Goal: Information Seeking & Learning: Find contact information

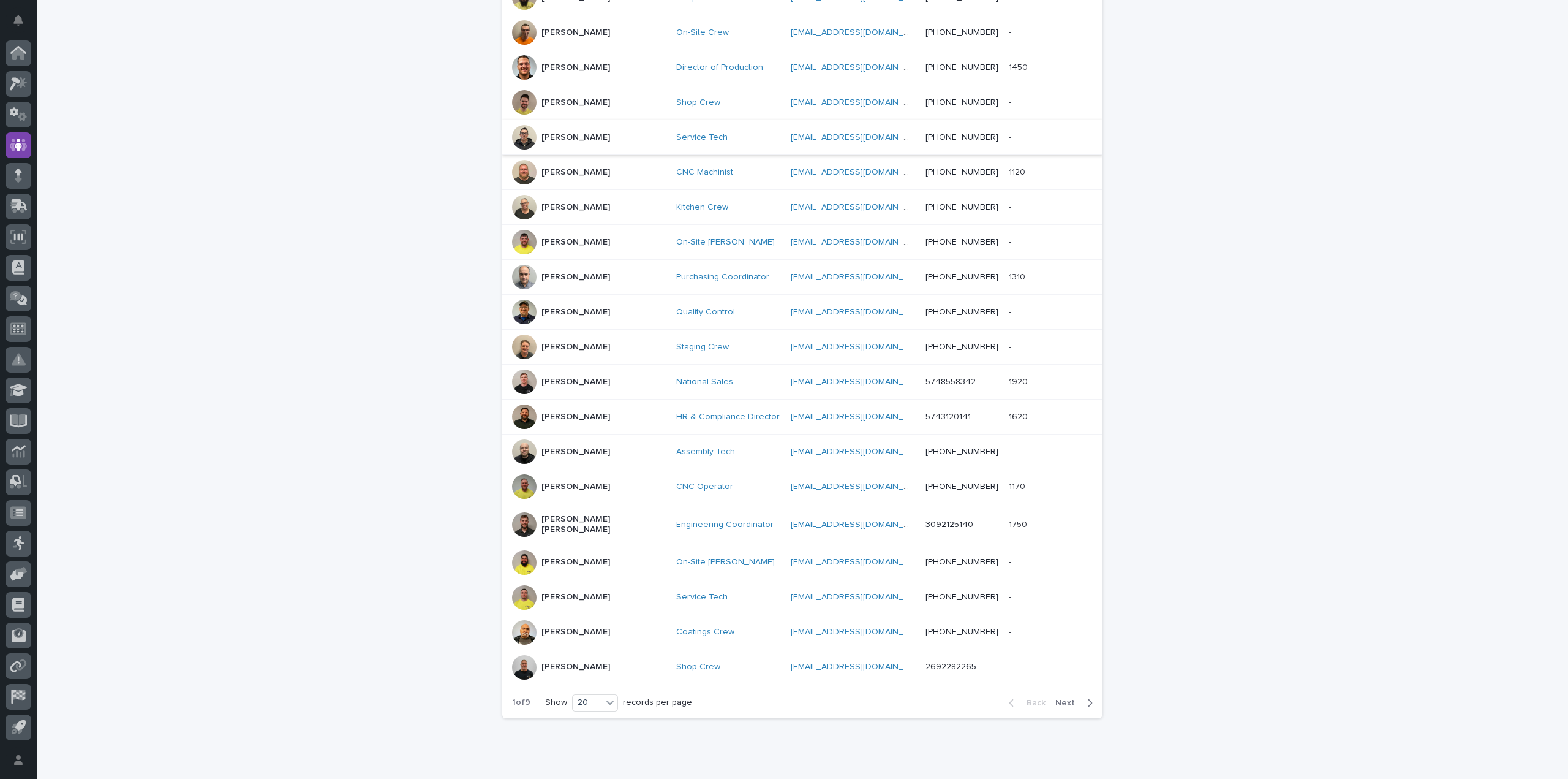
scroll to position [342, 0]
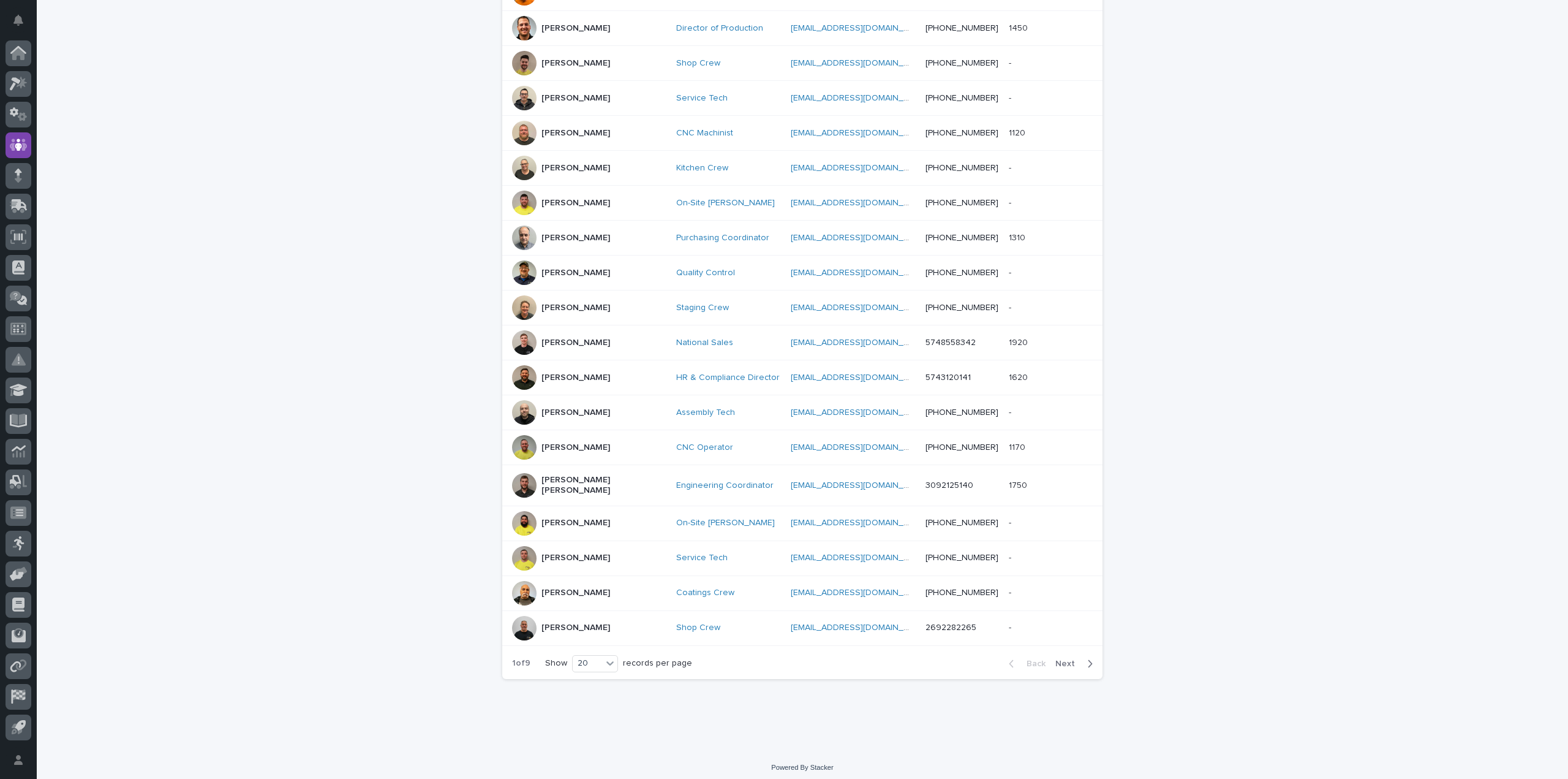
click at [1065, 659] on span "Next" at bounding box center [1068, 664] width 27 height 9
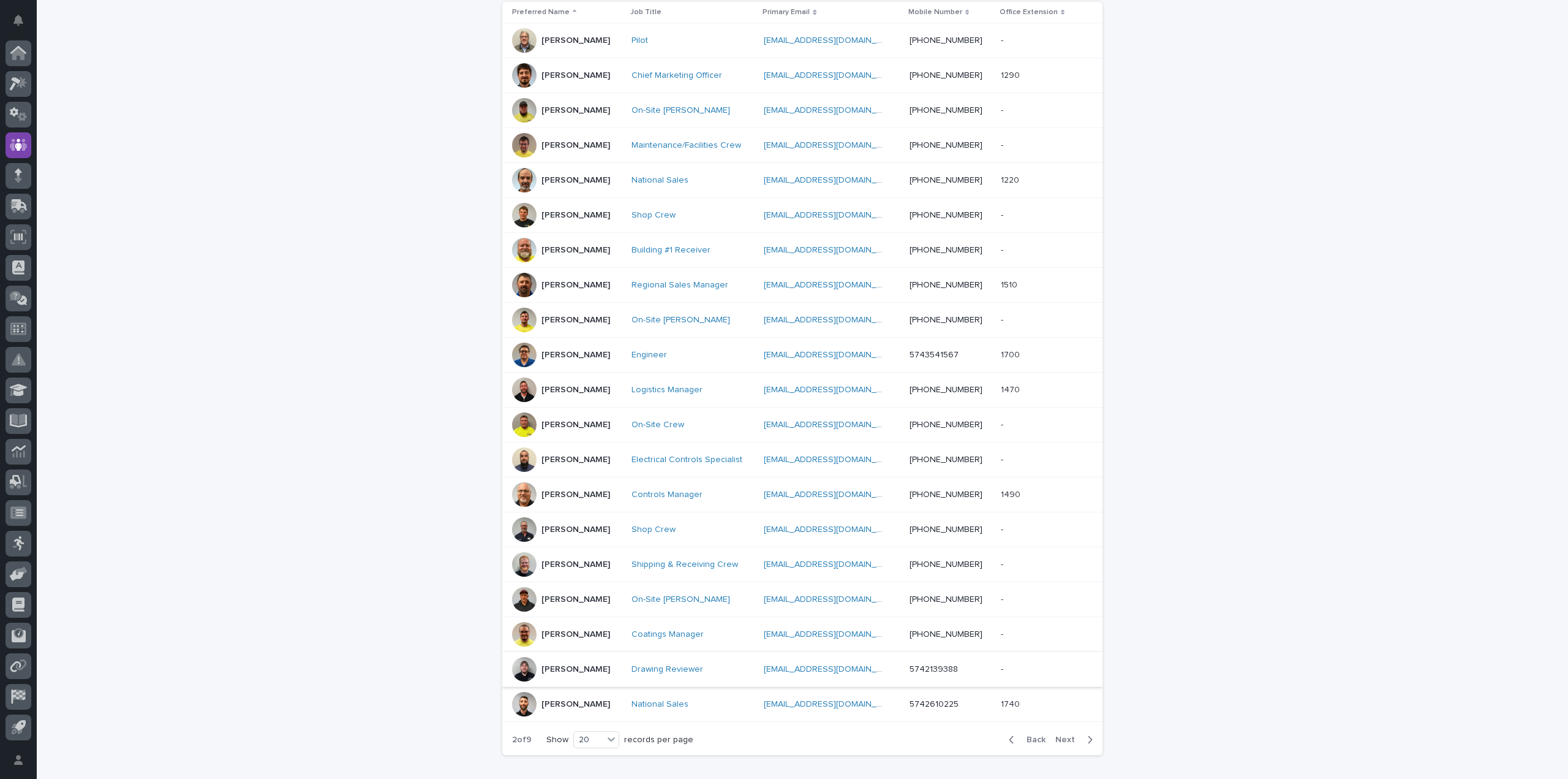
scroll to position [281, 0]
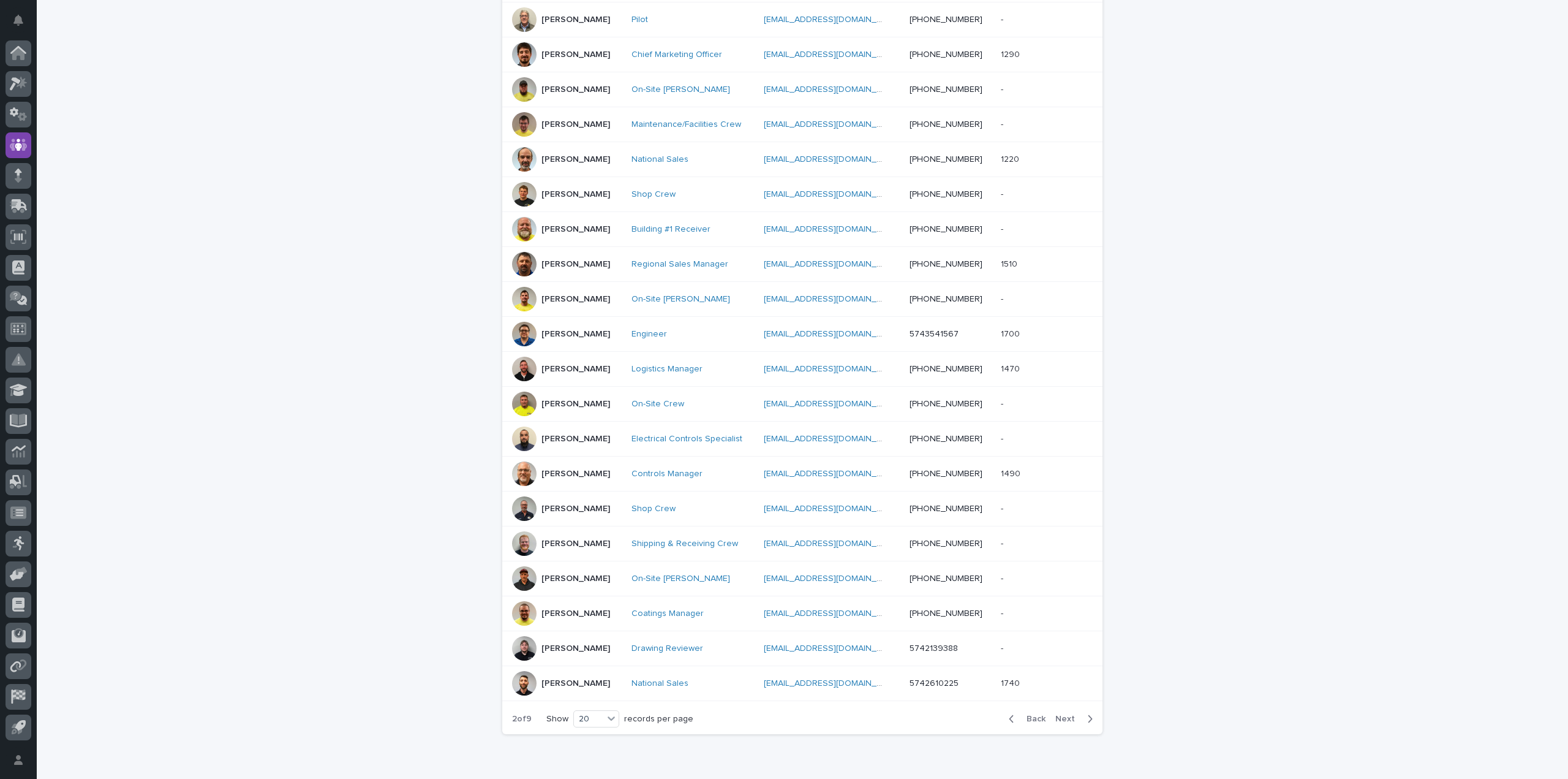
click at [1061, 719] on span "Next" at bounding box center [1068, 719] width 27 height 9
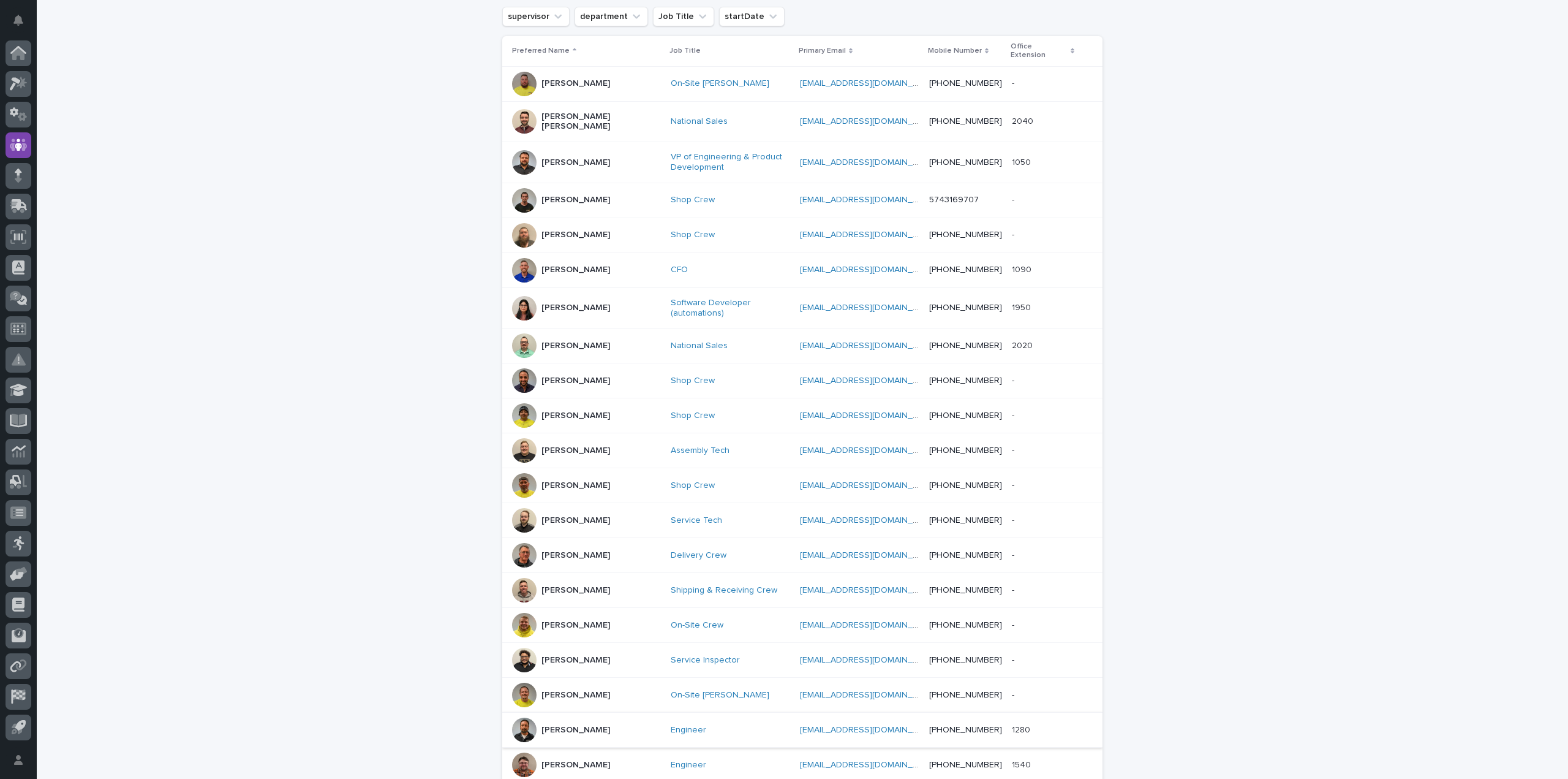
scroll to position [287, 0]
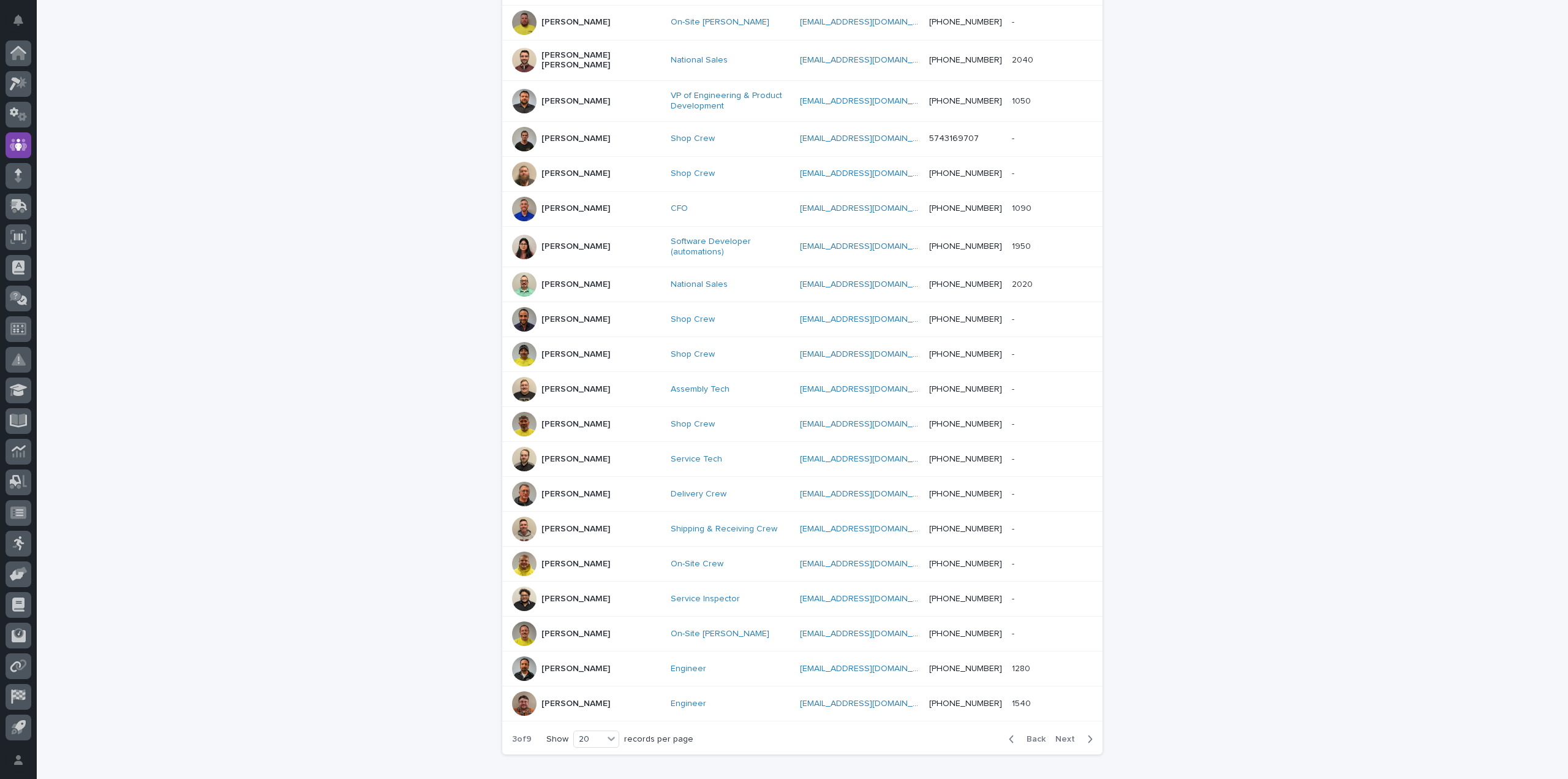
click at [567, 594] on p "[PERSON_NAME]" at bounding box center [576, 599] width 69 height 10
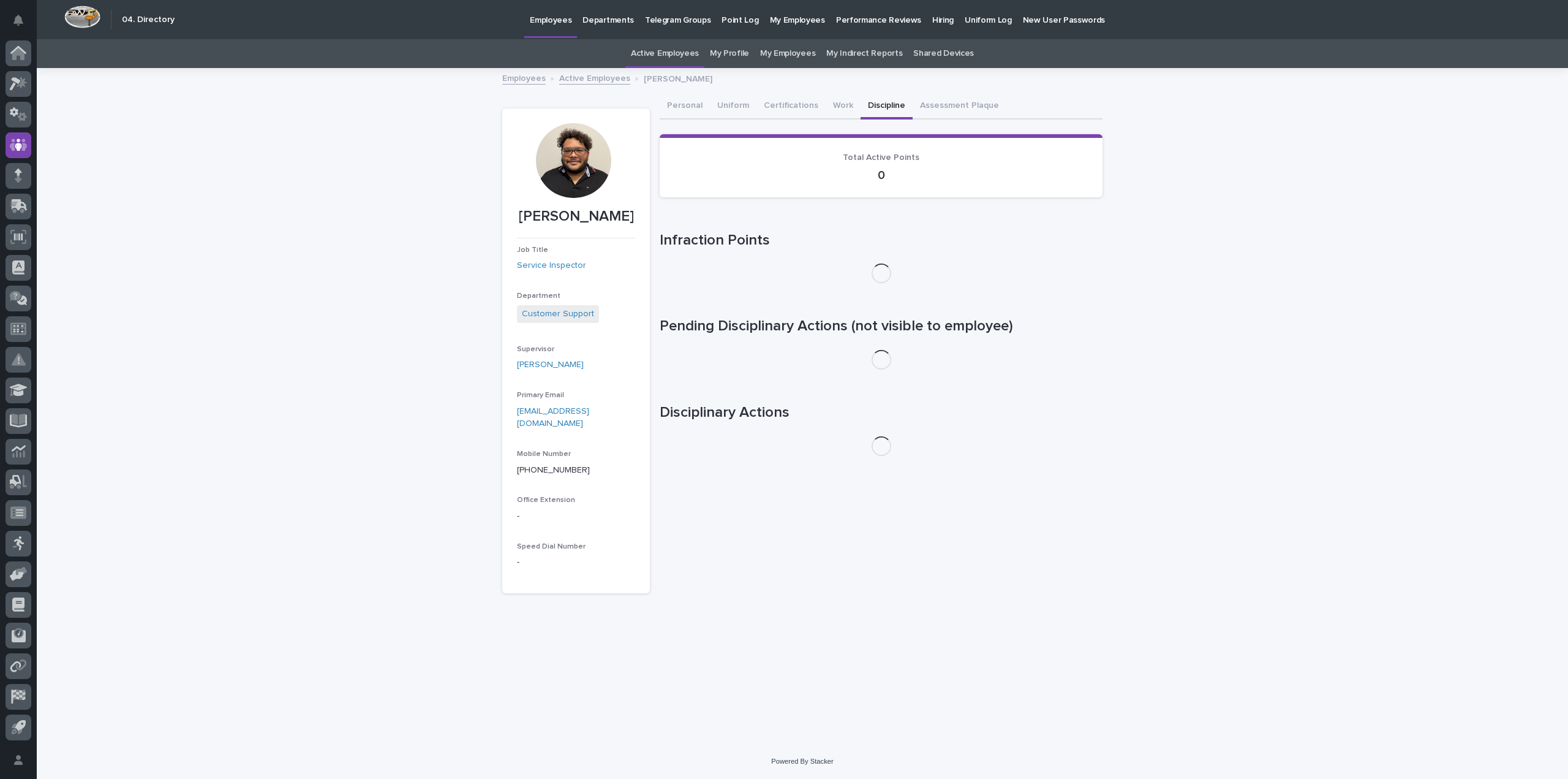
click at [872, 96] on button "Discipline" at bounding box center [887, 106] width 52 height 26
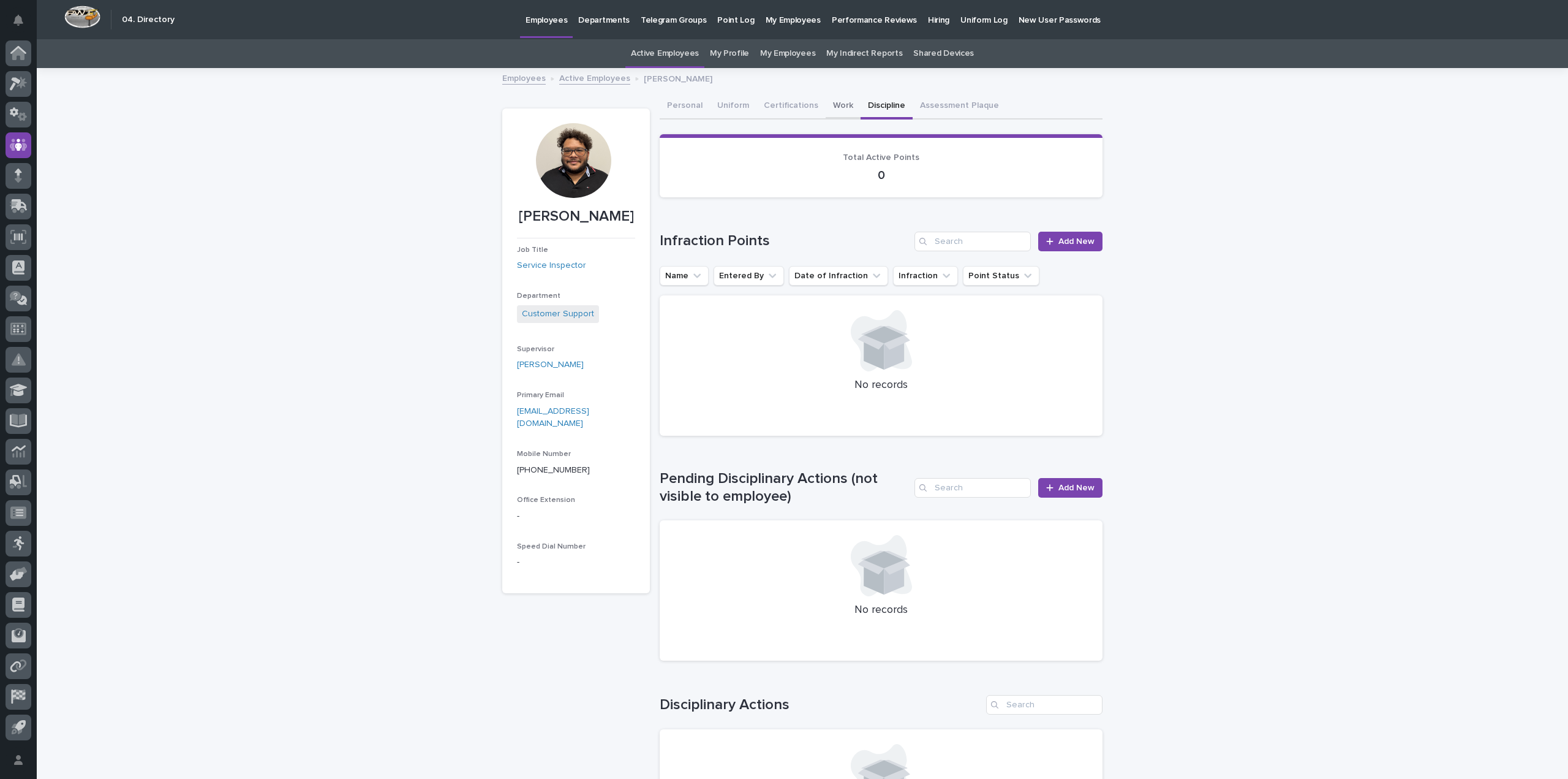
click at [830, 109] on button "Work" at bounding box center [843, 106] width 35 height 26
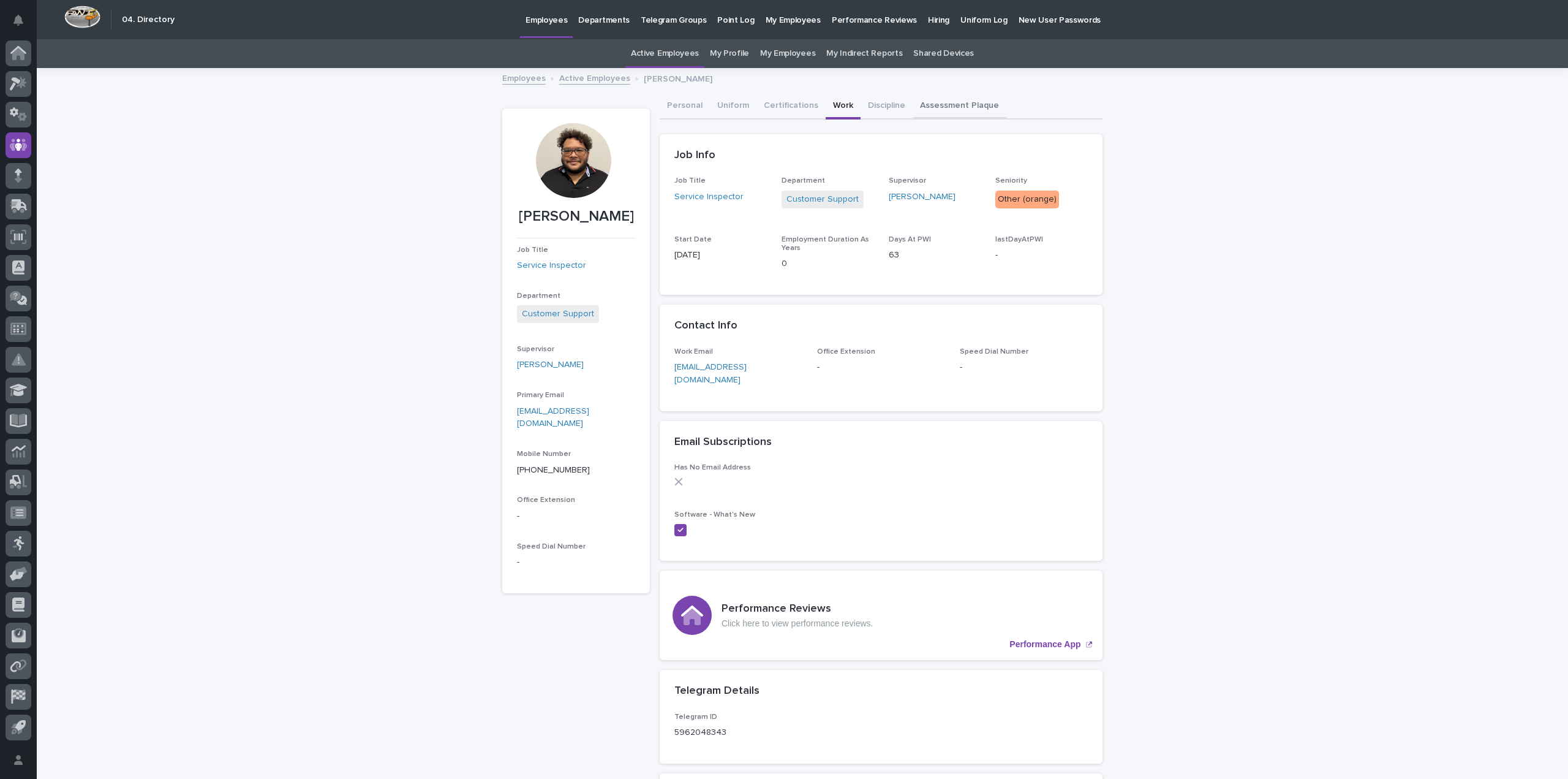
click at [963, 107] on button "Assessment Plaque" at bounding box center [959, 106] width 93 height 26
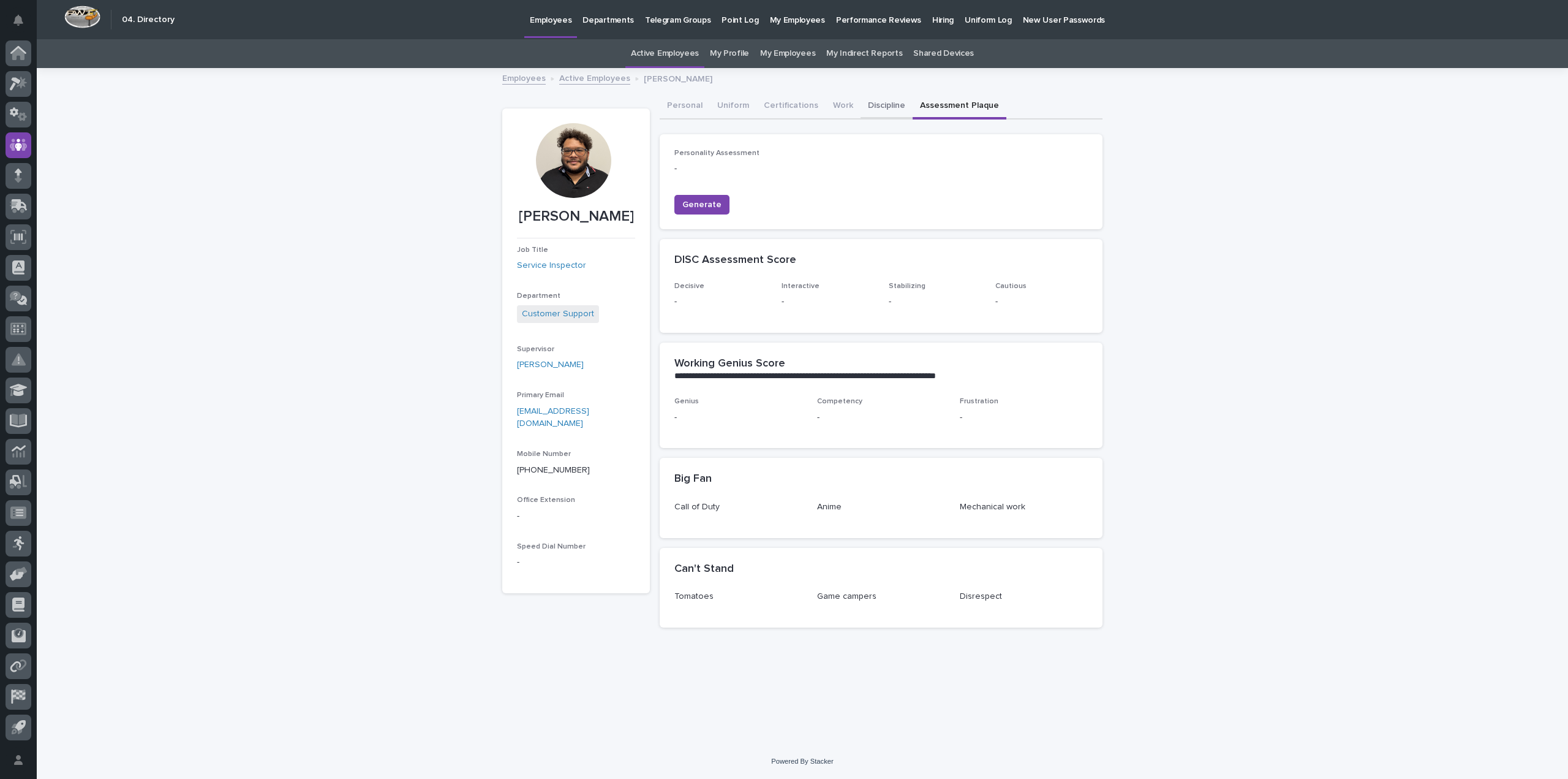
click at [873, 107] on button "Discipline" at bounding box center [887, 106] width 52 height 26
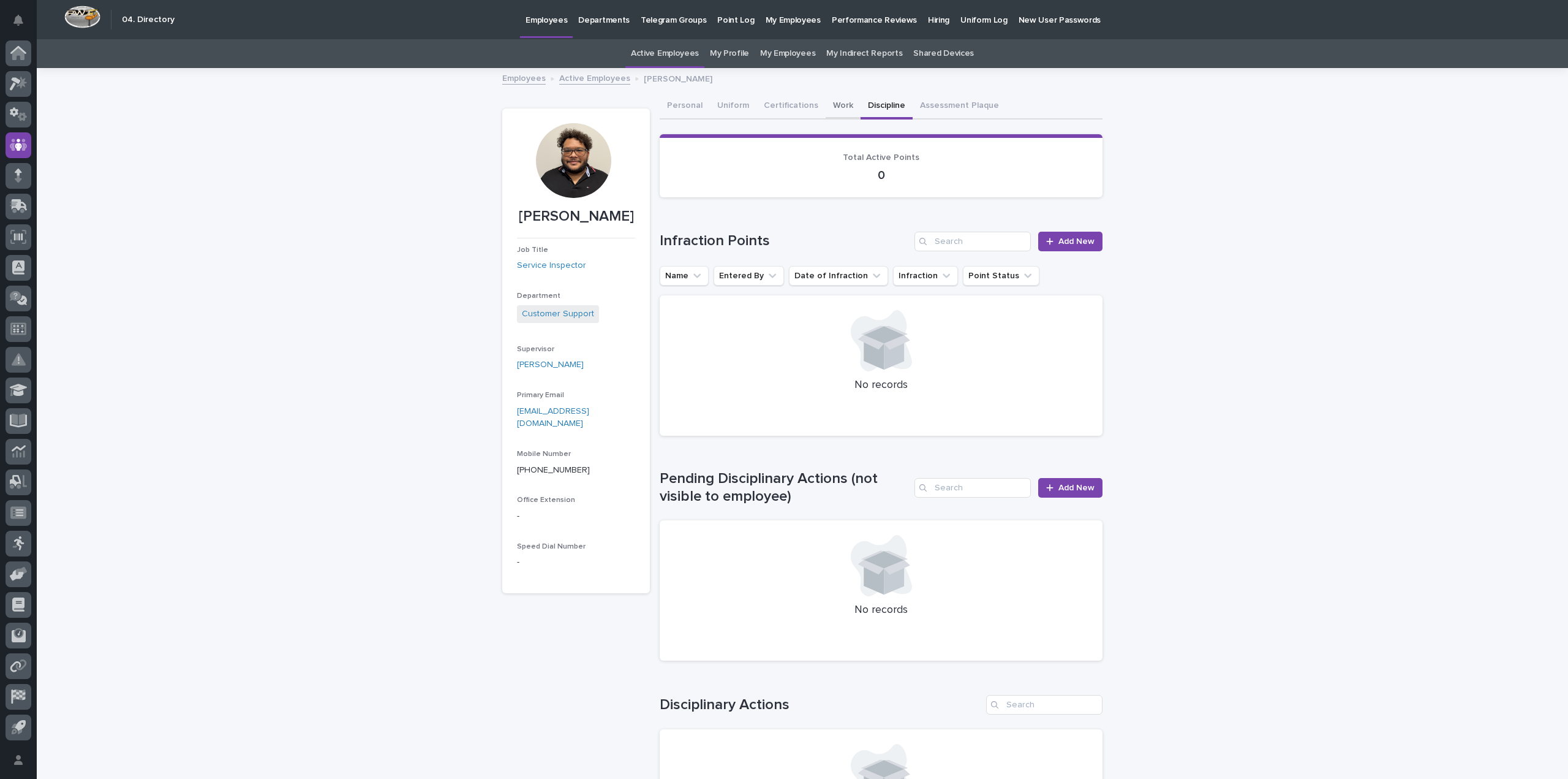
click at [828, 104] on button "Work" at bounding box center [843, 106] width 35 height 26
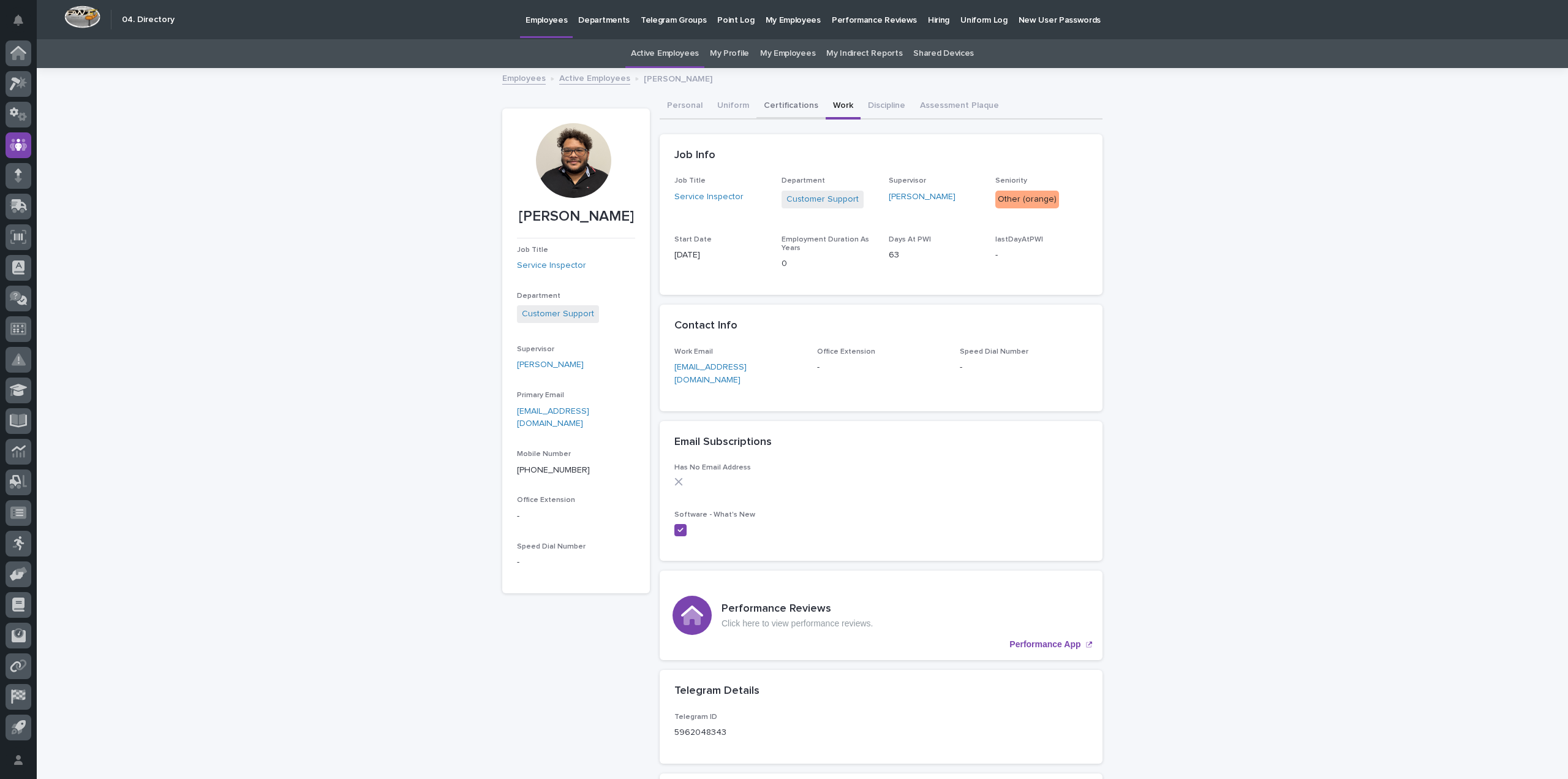
click at [797, 105] on button "Certifications" at bounding box center [791, 106] width 69 height 26
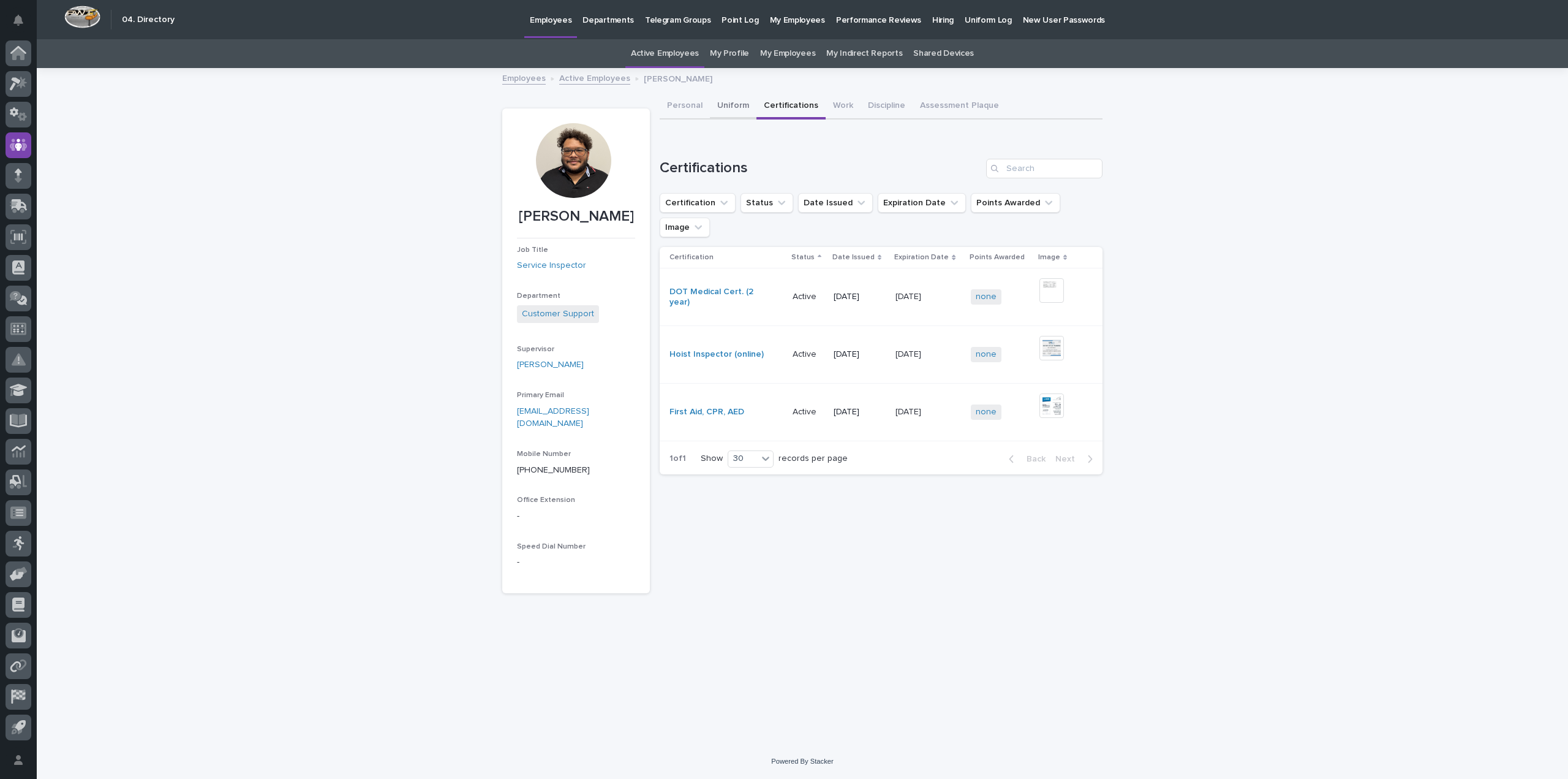
click at [731, 109] on button "Uniform" at bounding box center [733, 106] width 47 height 26
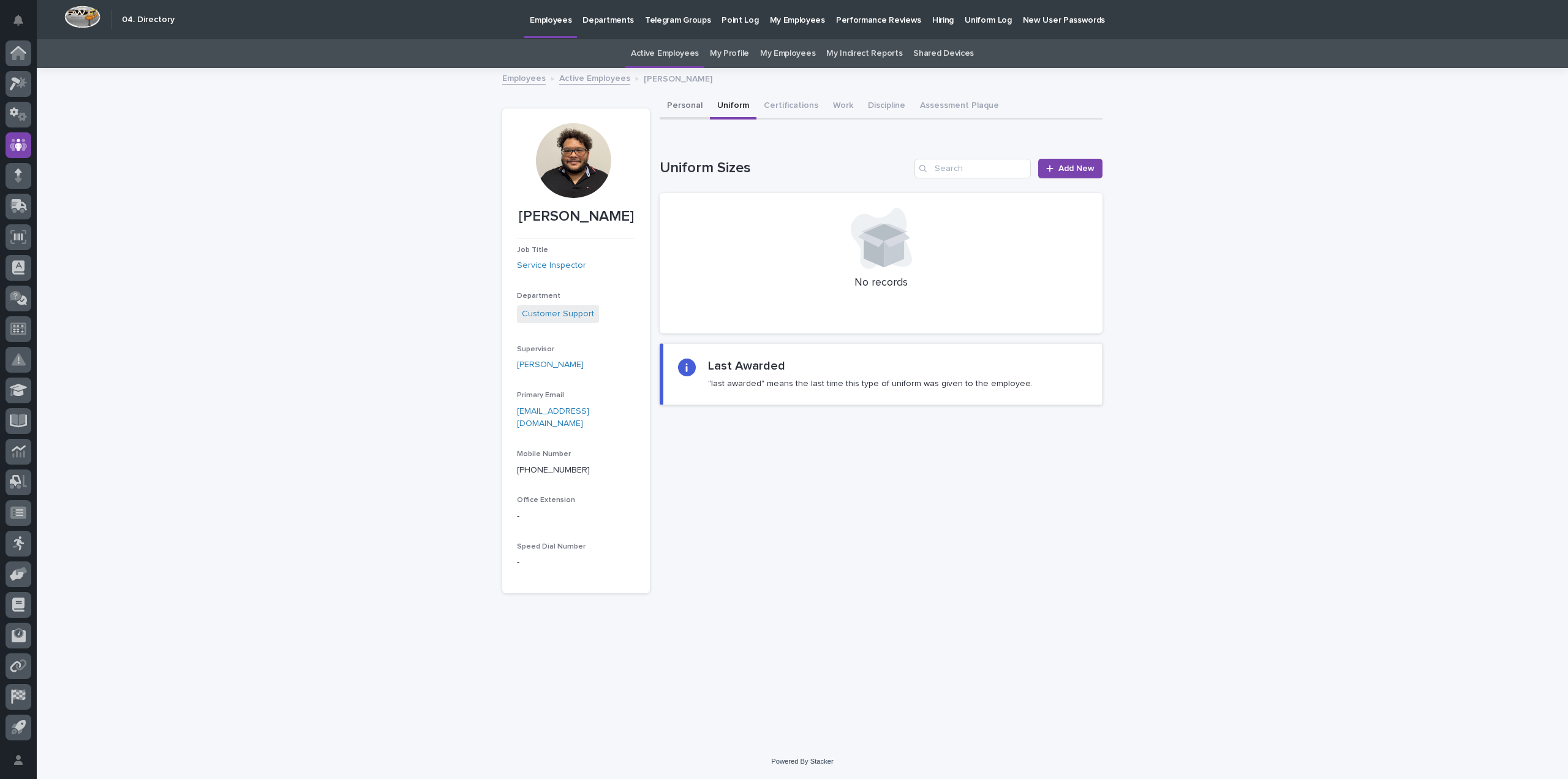
click at [691, 108] on button "Personal" at bounding box center [684, 106] width 50 height 26
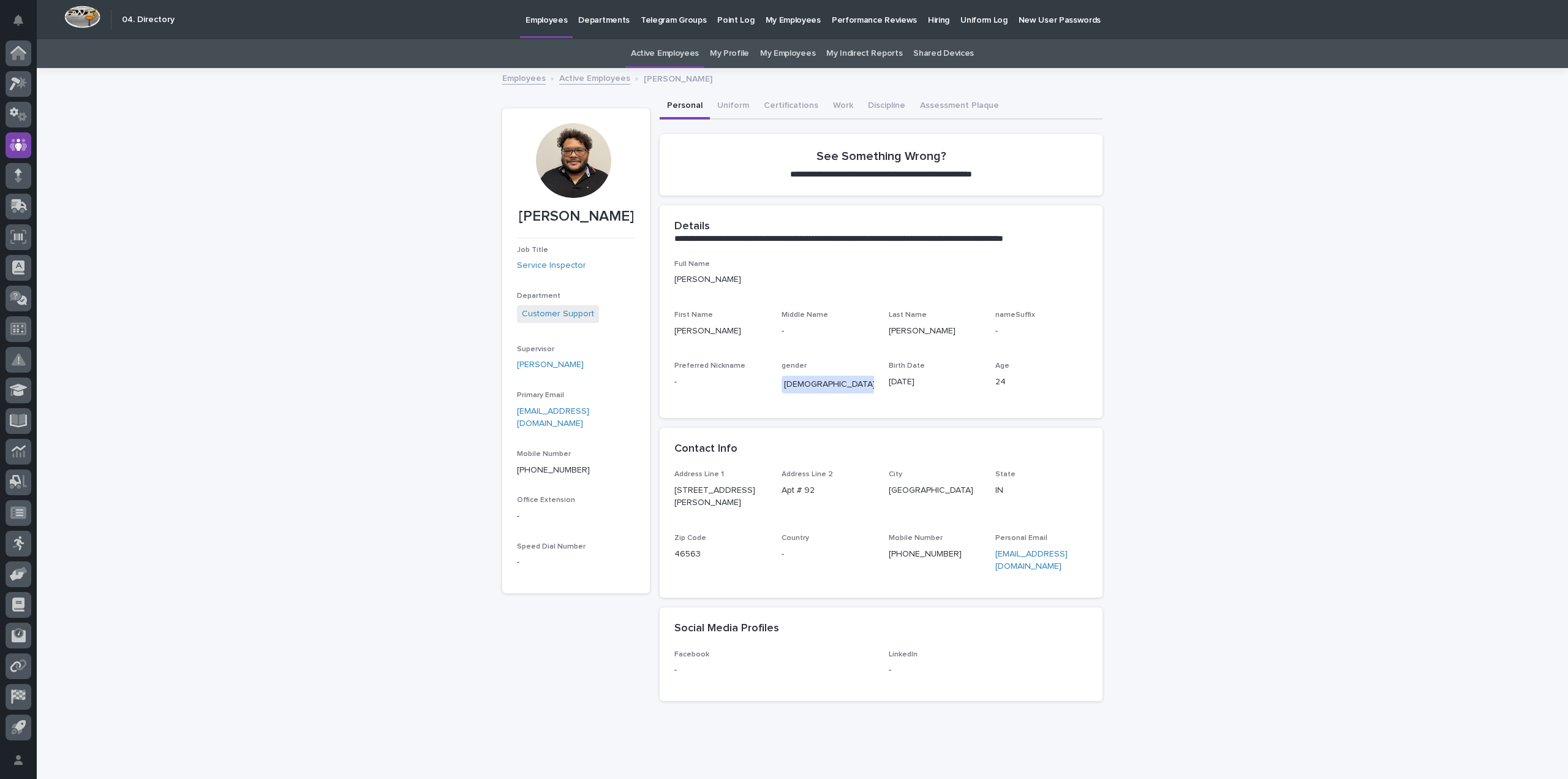
click at [787, 55] on link "My Employees" at bounding box center [788, 53] width 55 height 28
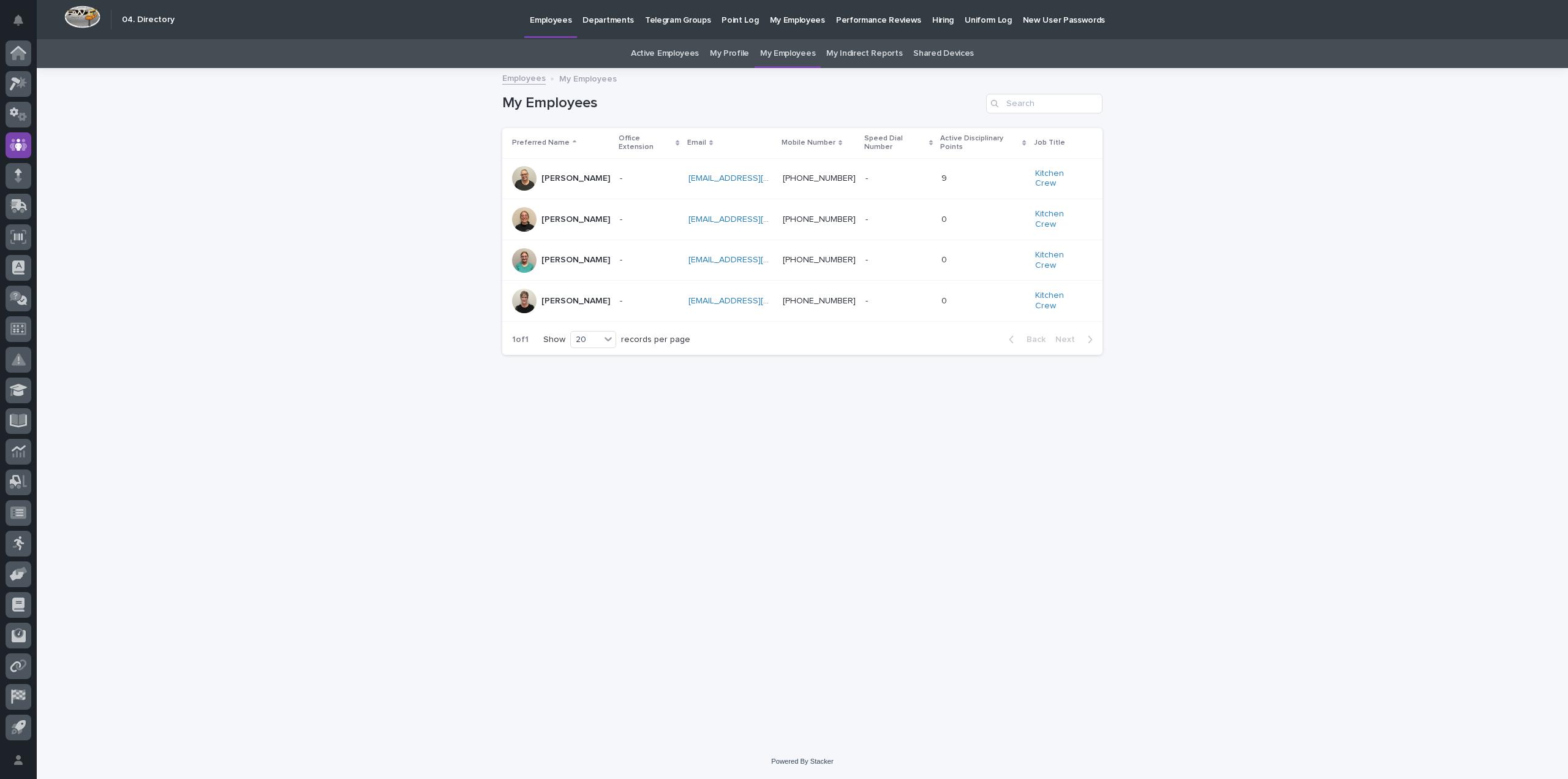
click at [741, 55] on link "My Profile" at bounding box center [730, 53] width 39 height 28
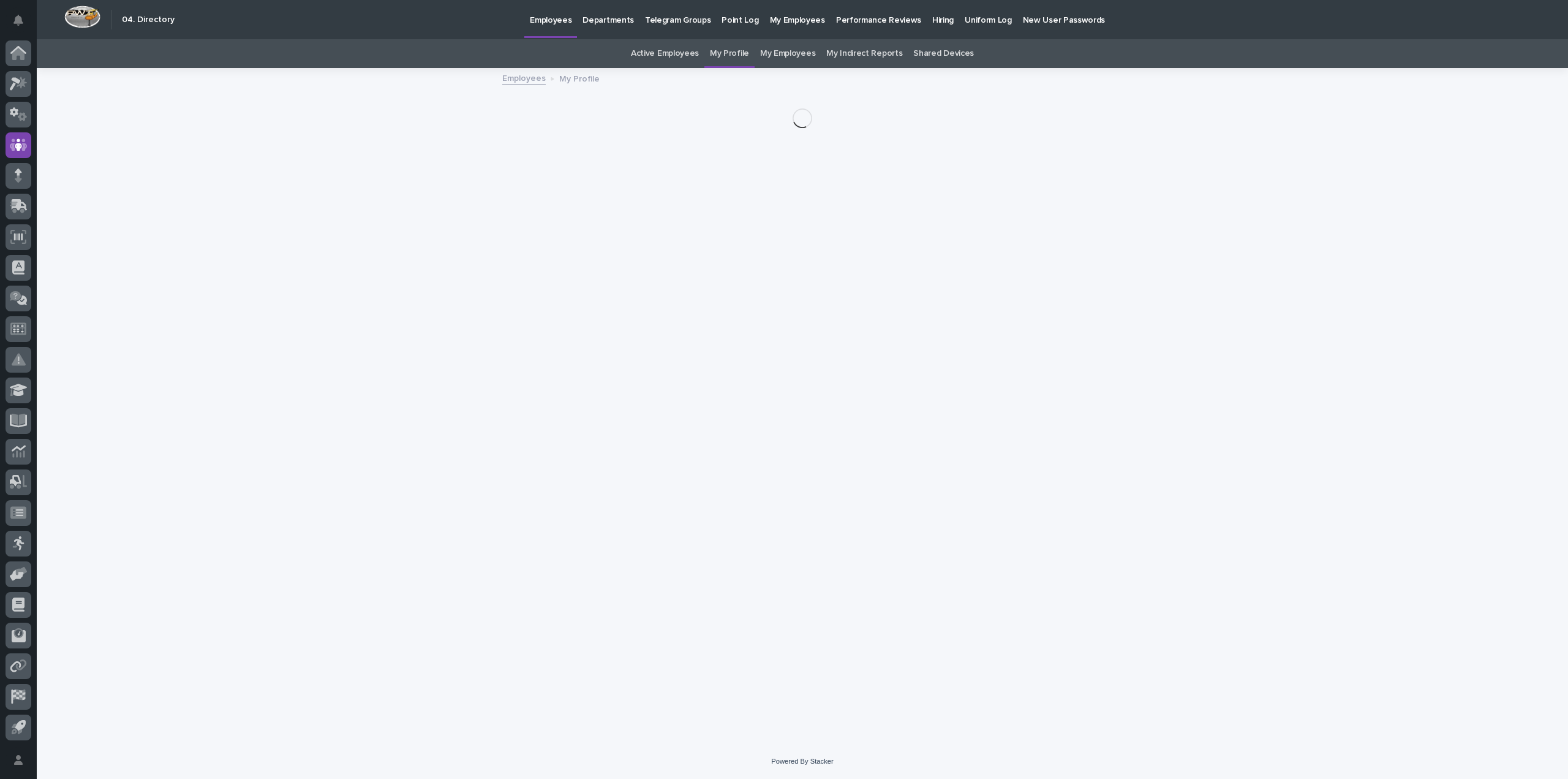
click at [687, 53] on link "Active Employees" at bounding box center [665, 53] width 68 height 28
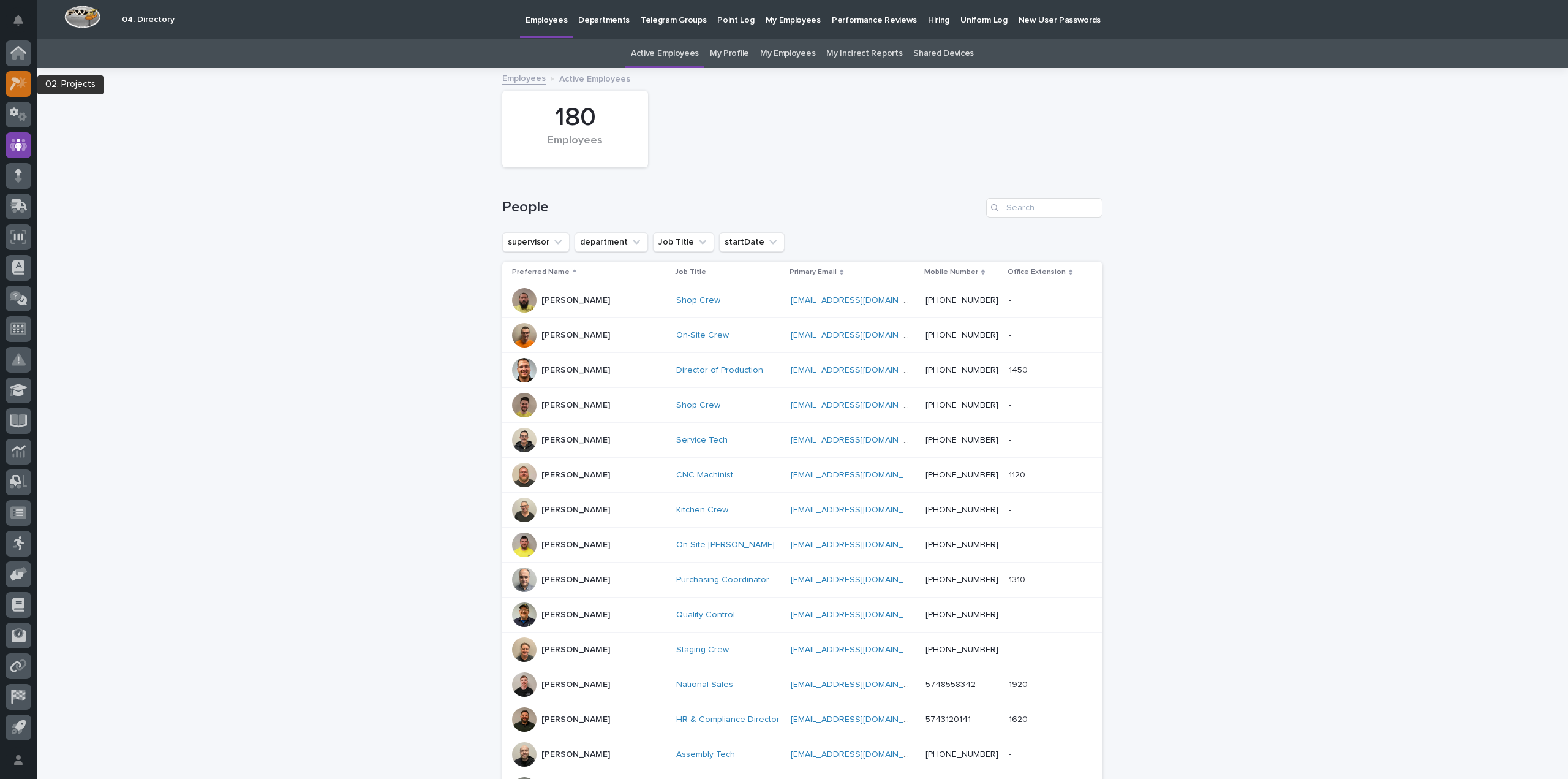
click at [13, 78] on icon at bounding box center [15, 84] width 11 height 13
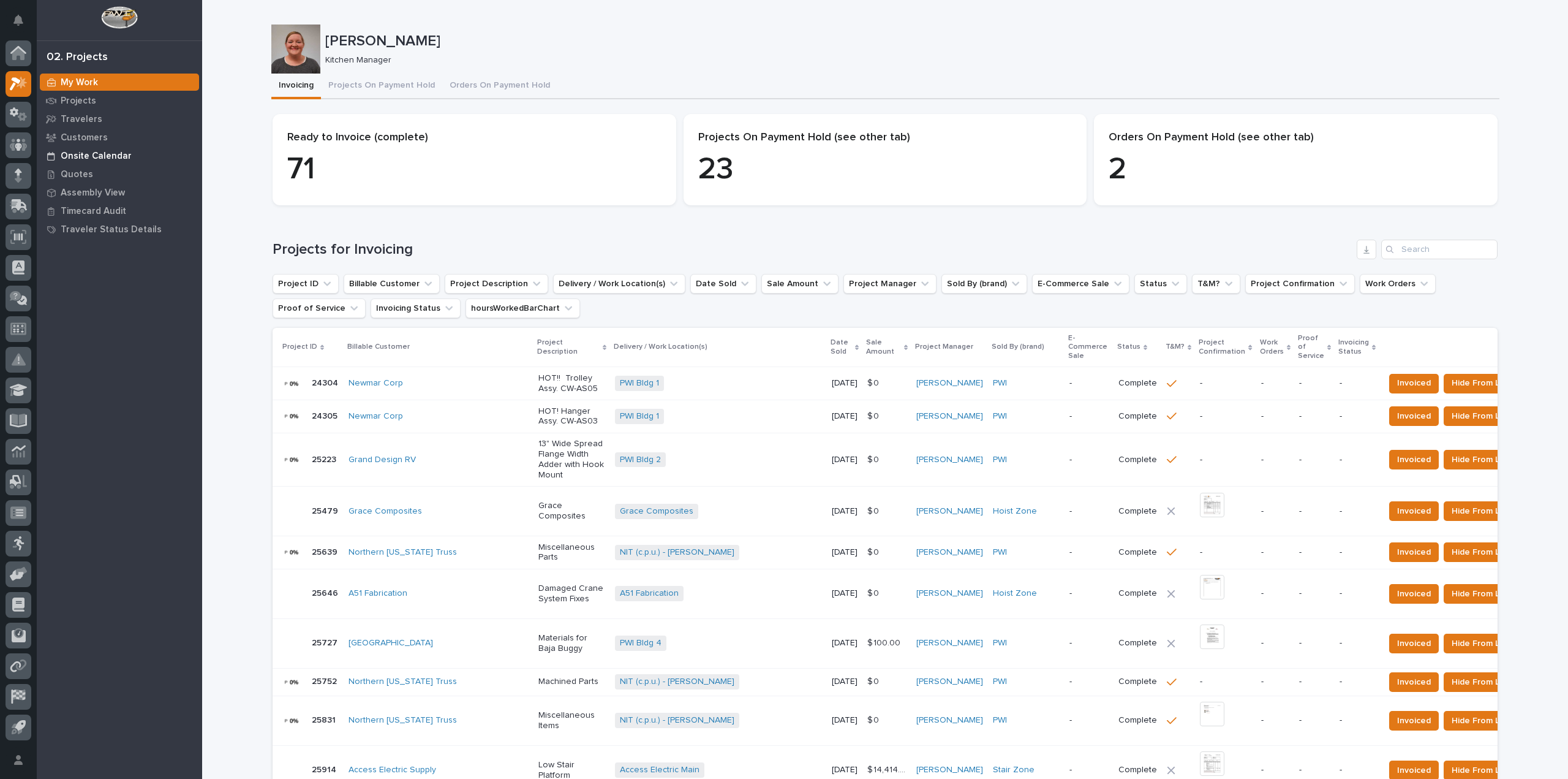
click at [101, 157] on p "Onsite Calendar" at bounding box center [96, 156] width 71 height 11
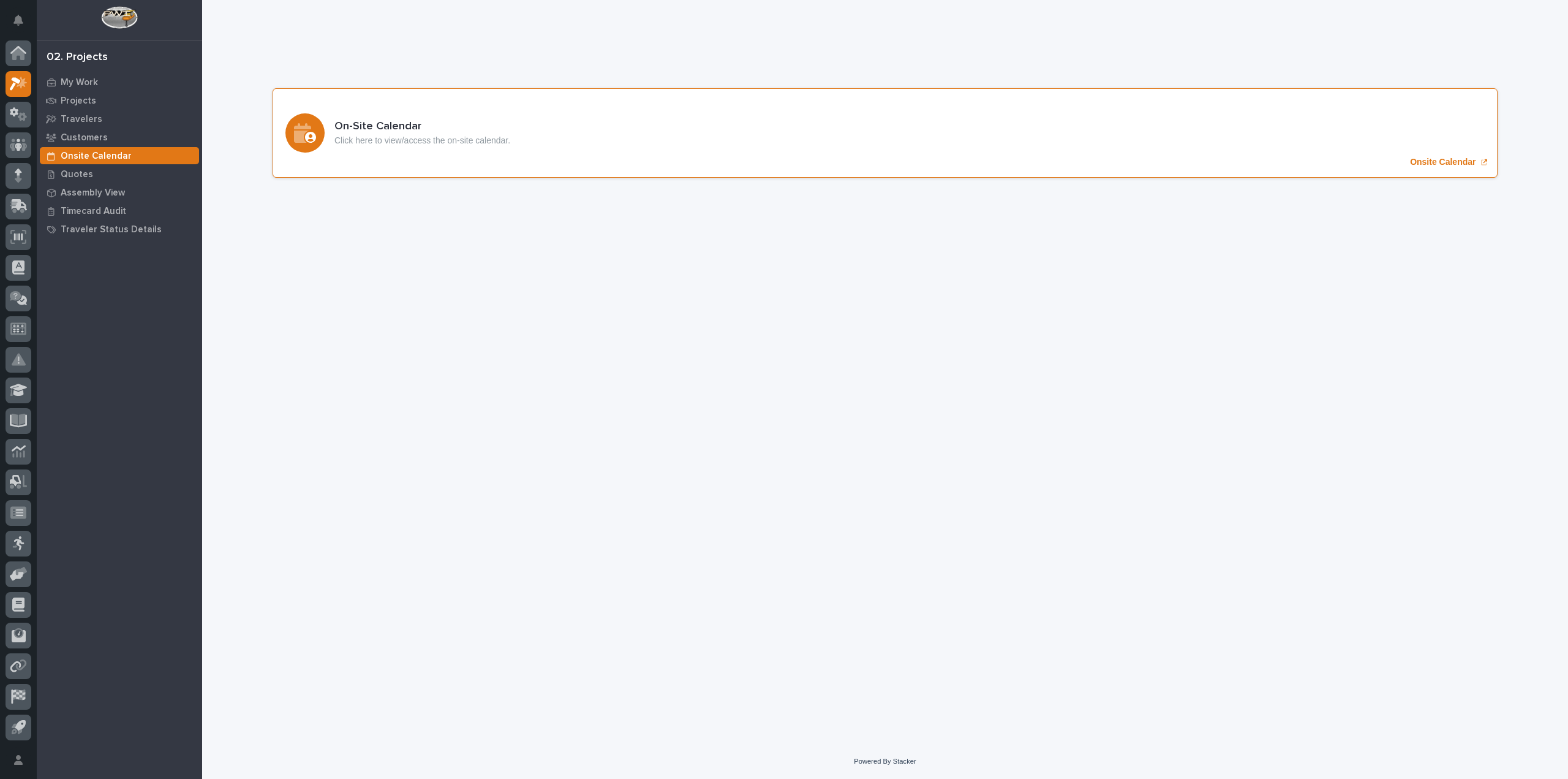
click at [387, 149] on div "On-Site Calendar Click here to view/access the on-site calendar. Onsite Calendar" at bounding box center [885, 133] width 1225 height 90
click at [15, 55] on icon at bounding box center [18, 53] width 12 height 12
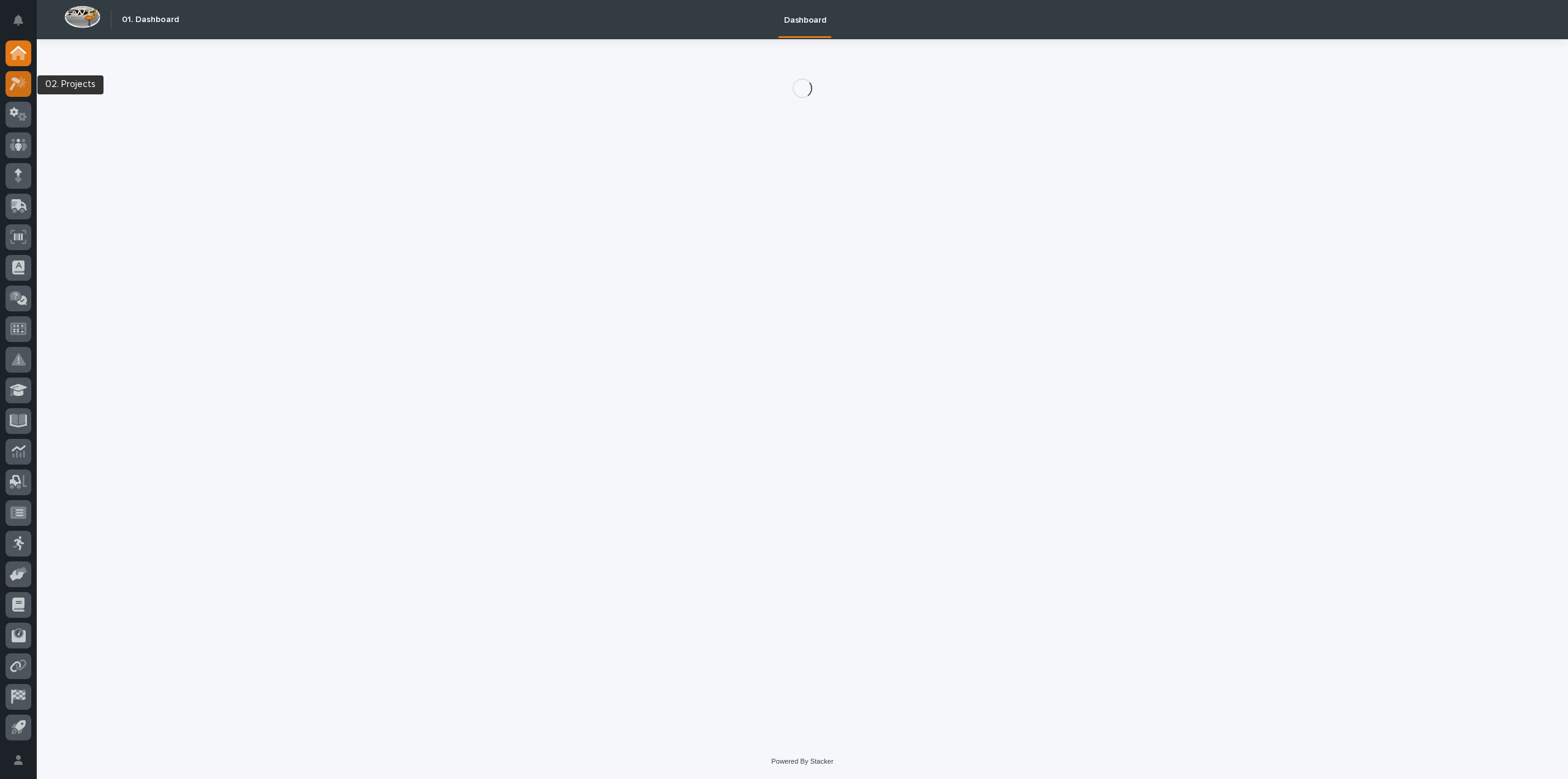
click at [21, 83] on icon at bounding box center [22, 82] width 10 height 12
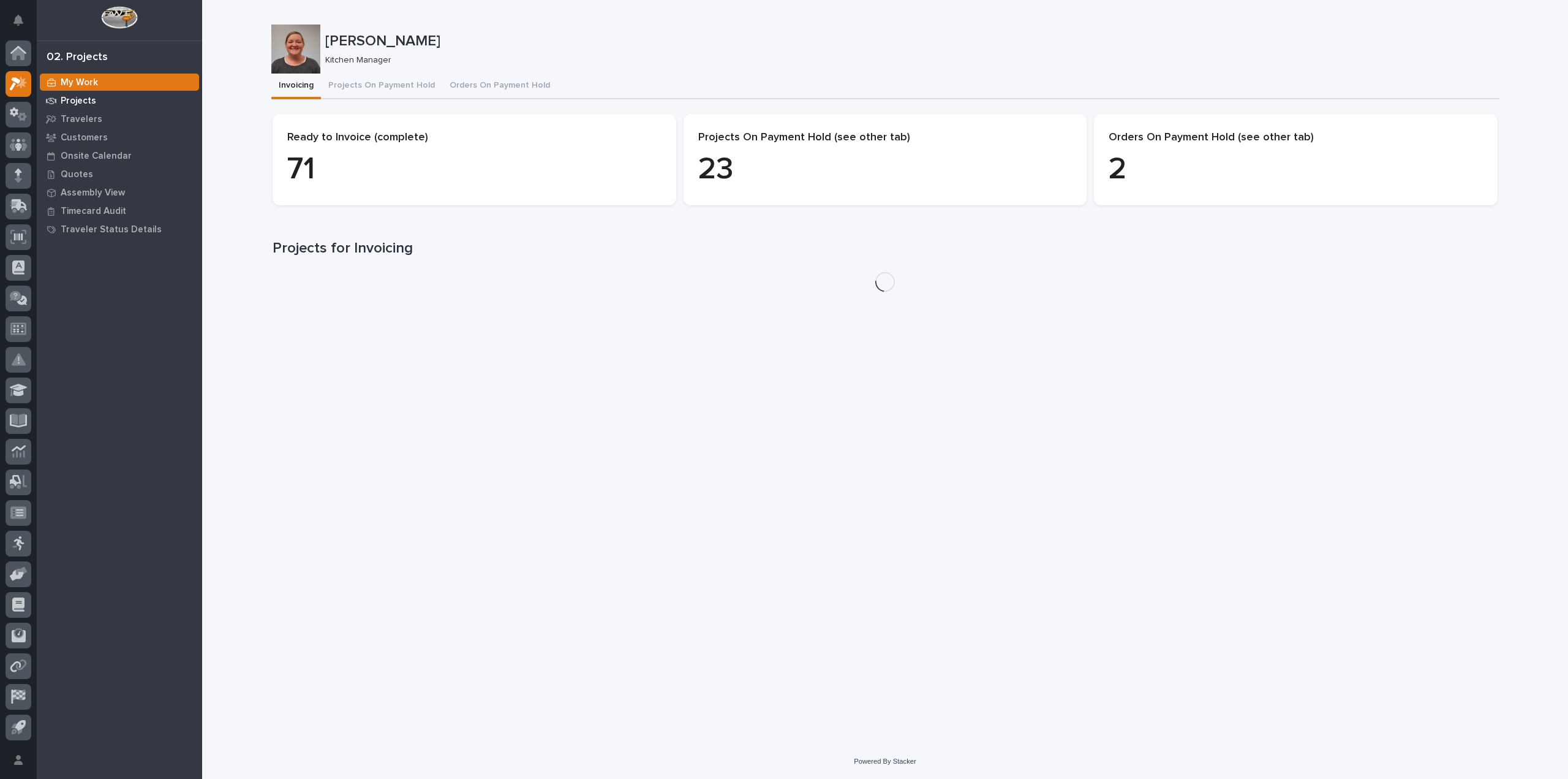
click at [124, 105] on div "Projects" at bounding box center [120, 101] width 159 height 18
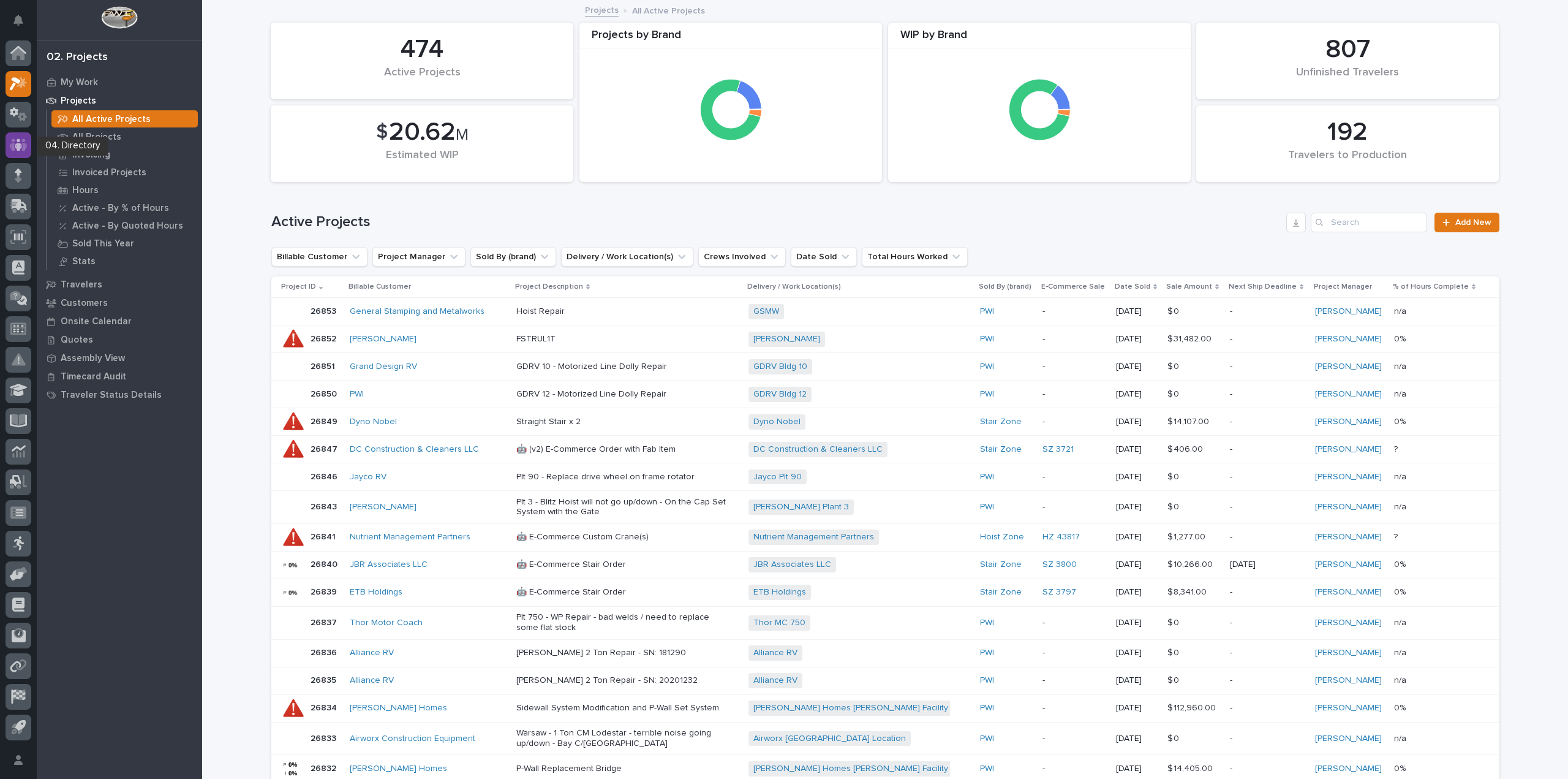
click at [18, 138] on icon at bounding box center [18, 145] width 18 height 14
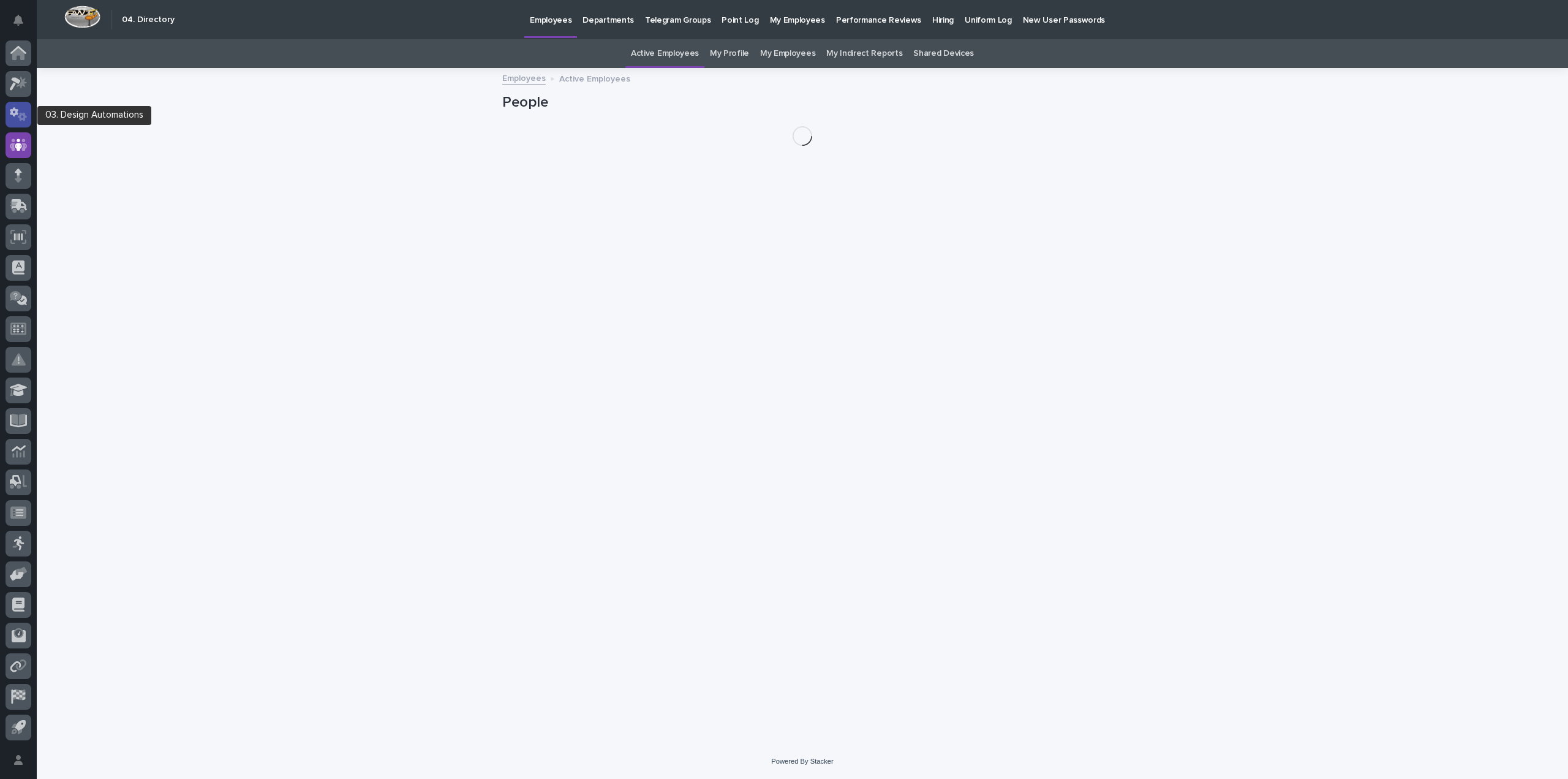
click at [18, 112] on icon at bounding box center [14, 112] width 9 height 9
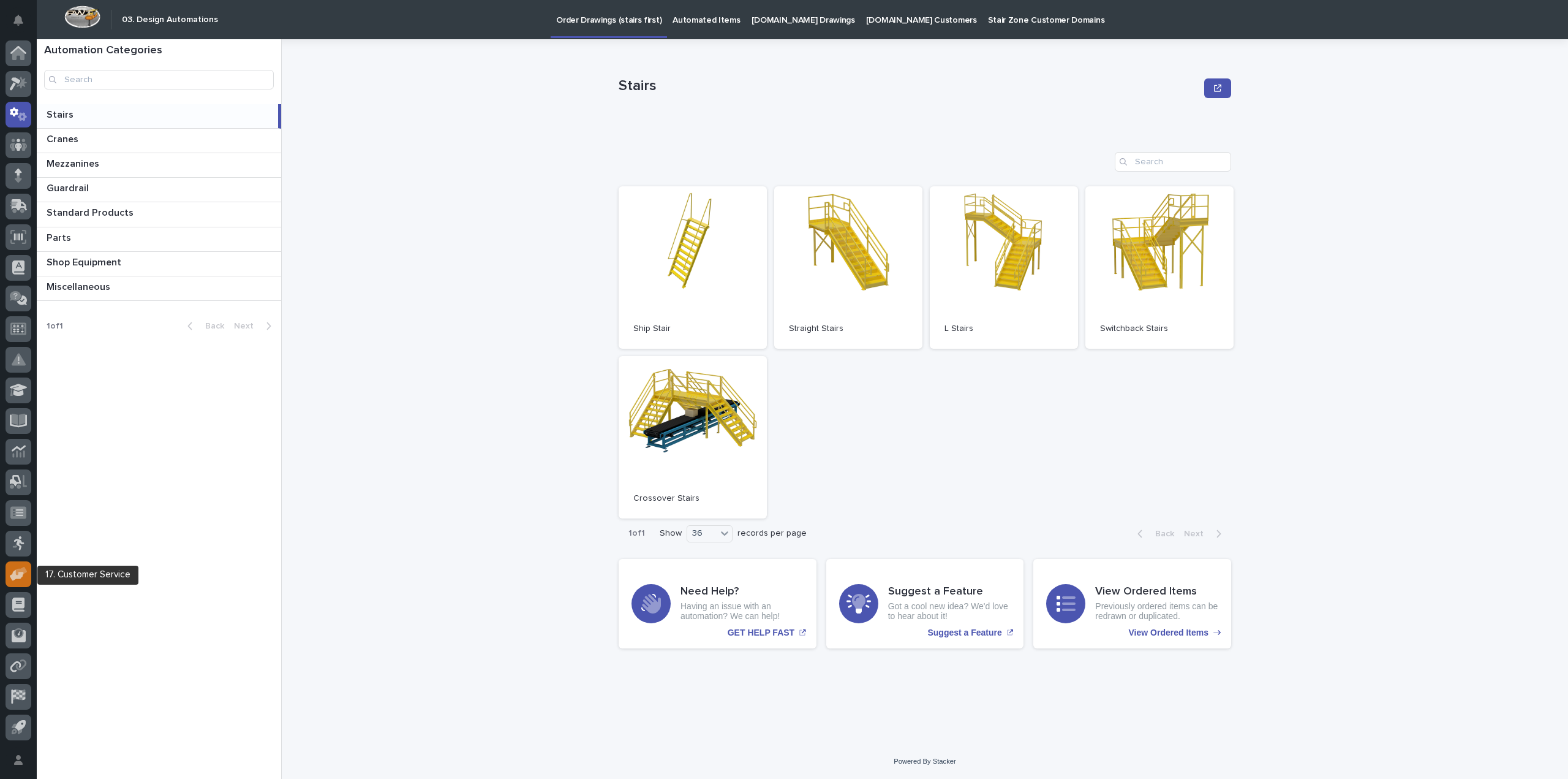
click at [15, 583] on div at bounding box center [18, 574] width 26 height 26
